Goal: Navigation & Orientation: Find specific page/section

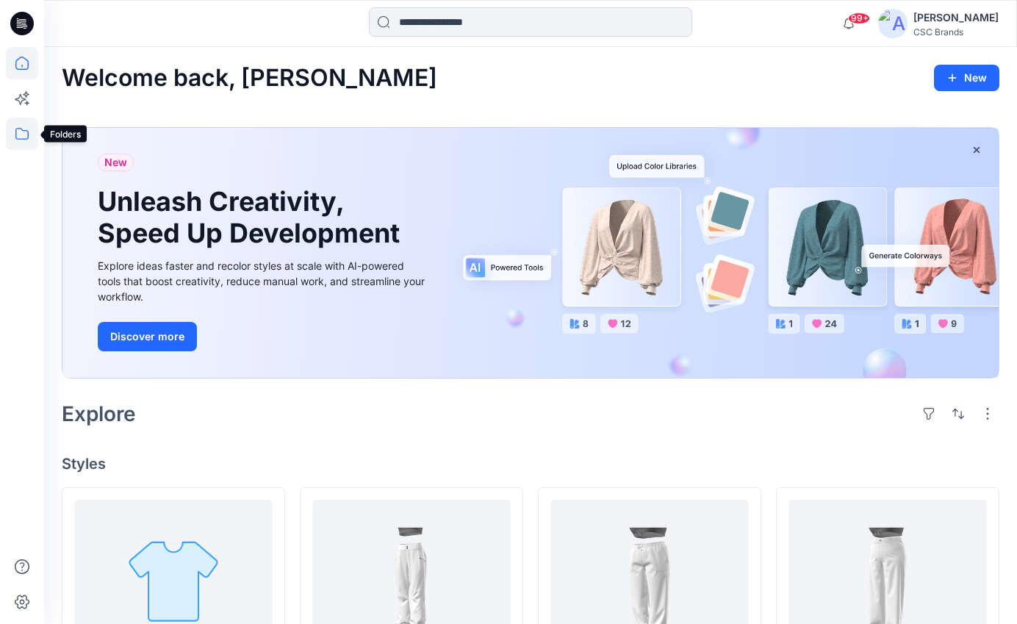
click at [24, 139] on icon at bounding box center [21, 134] width 13 height 12
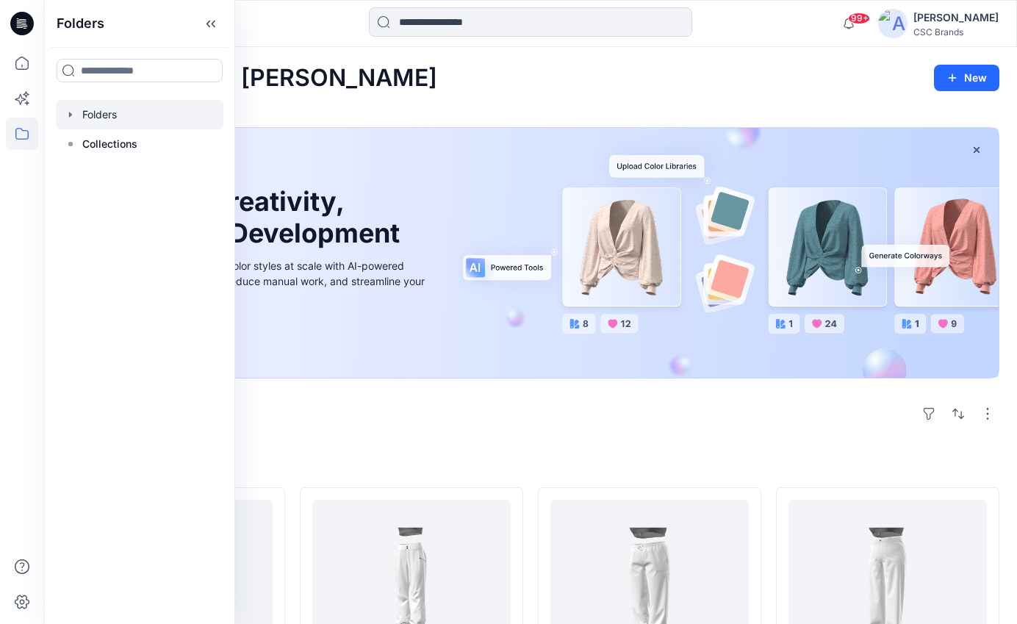
click at [114, 107] on div at bounding box center [140, 114] width 168 height 29
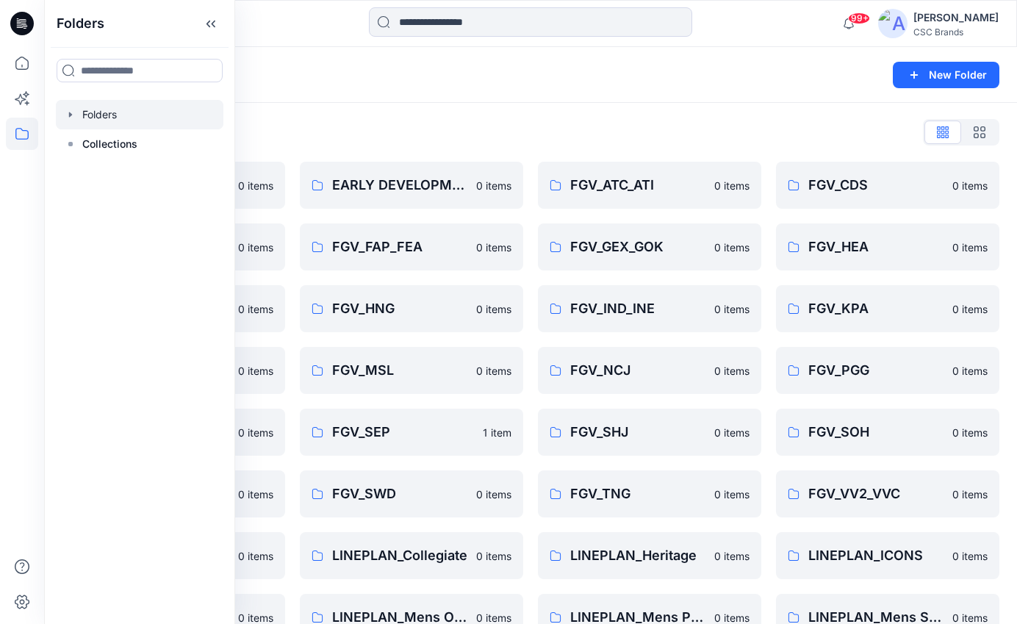
click at [389, 99] on div "Folders New Folder" at bounding box center [530, 75] width 973 height 56
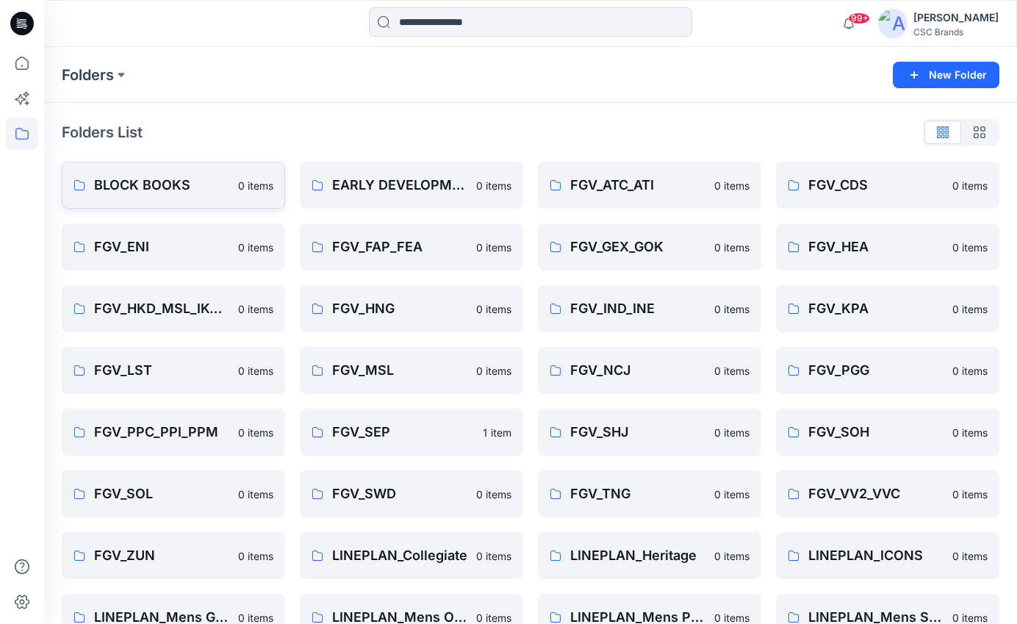
click at [133, 176] on p "BLOCK BOOKS" at bounding box center [161, 185] width 135 height 21
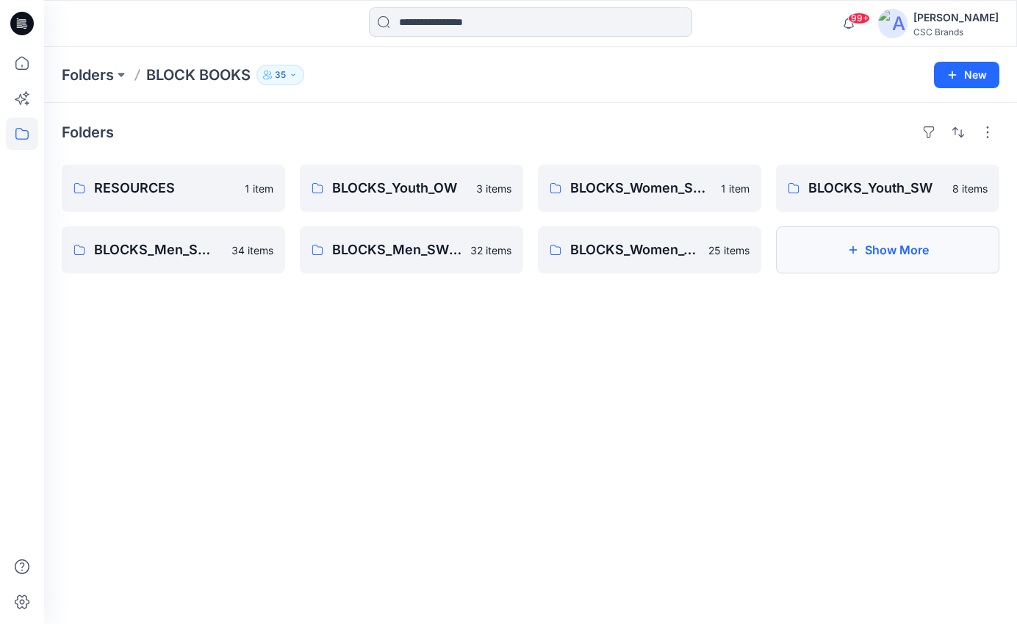
click at [917, 259] on button "Show More" at bounding box center [887, 249] width 223 height 47
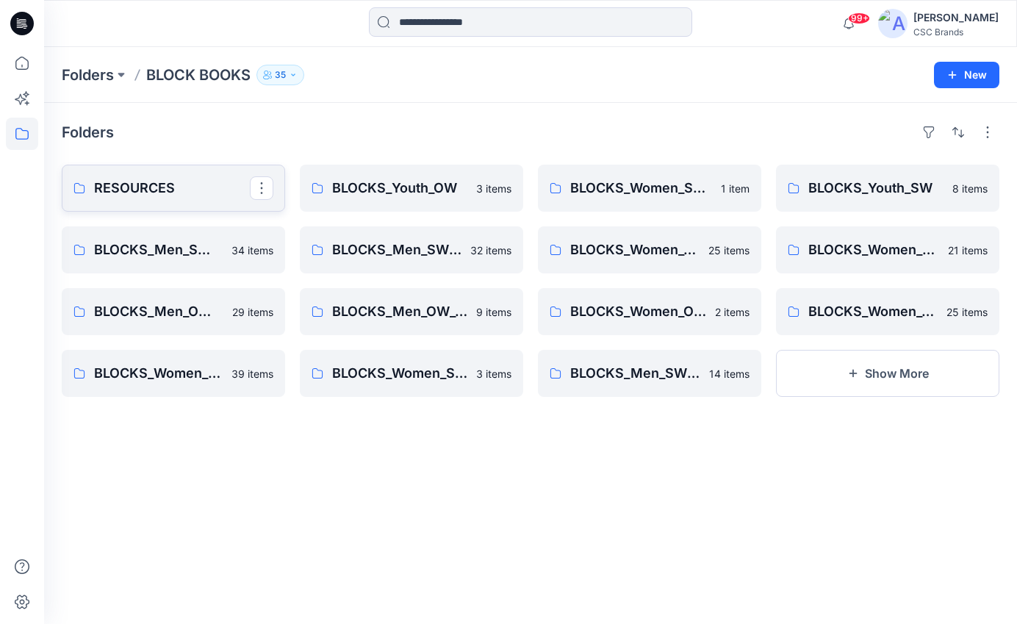
click at [174, 191] on p "RESOURCES" at bounding box center [172, 188] width 156 height 21
